Goal: Transaction & Acquisition: Book appointment/travel/reservation

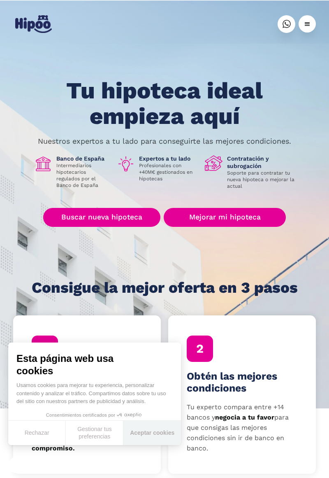
click at [152, 432] on button "Aceptar cookies" at bounding box center [152, 433] width 58 height 24
click at [131, 217] on link "Buscar nueva hipoteca" at bounding box center [101, 217] width 117 height 19
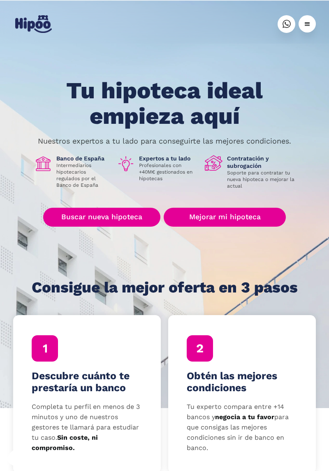
click at [140, 219] on link "Buscar nueva hipoteca" at bounding box center [101, 217] width 117 height 19
